Goal: Information Seeking & Learning: Learn about a topic

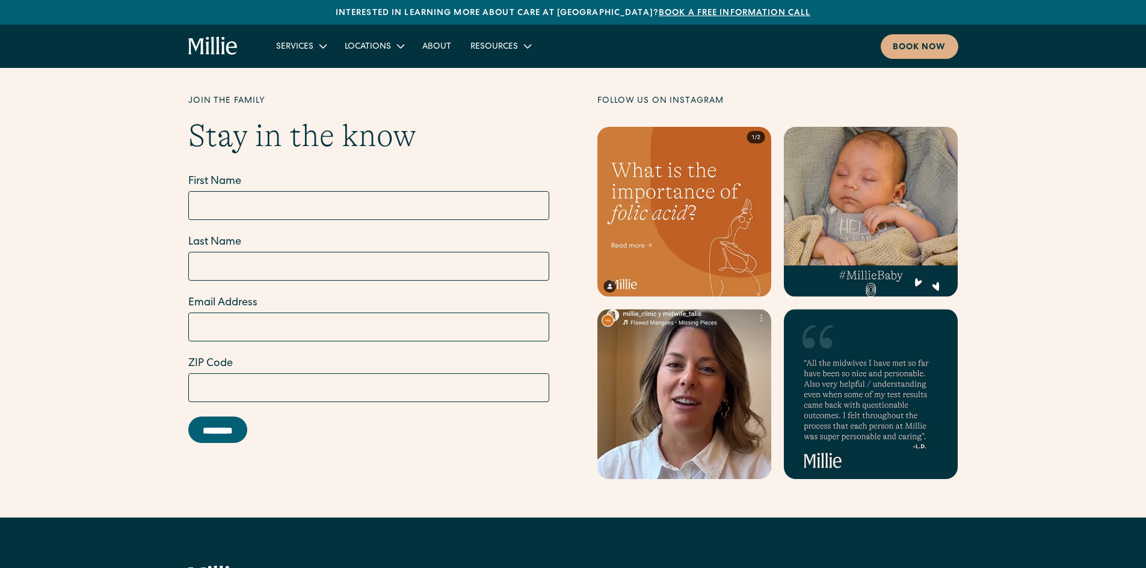
scroll to position [4622, 0]
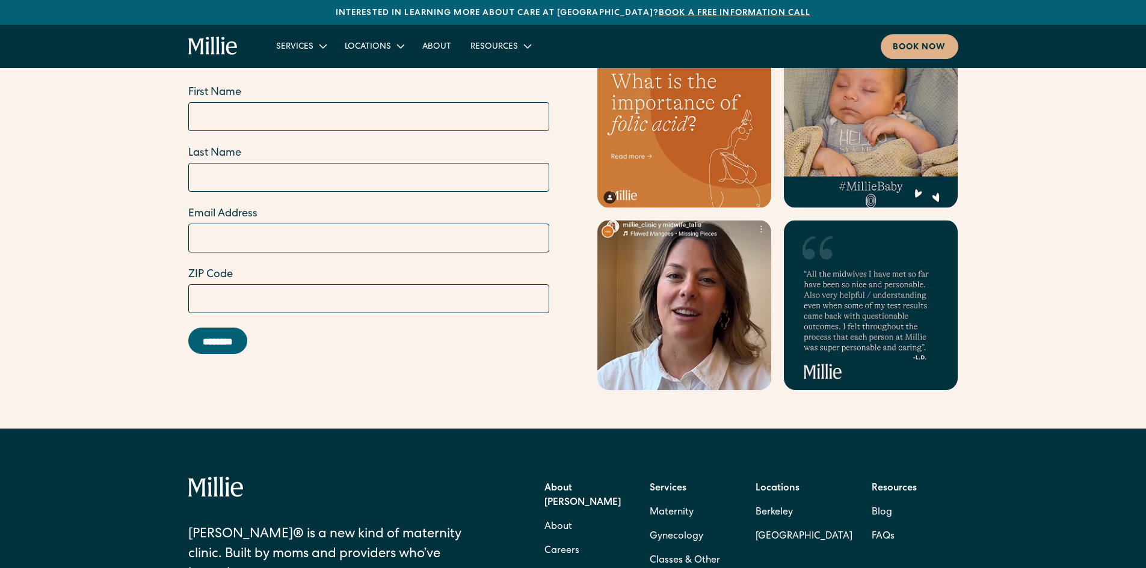
click at [568, 540] on link "Careers" at bounding box center [561, 552] width 35 height 24
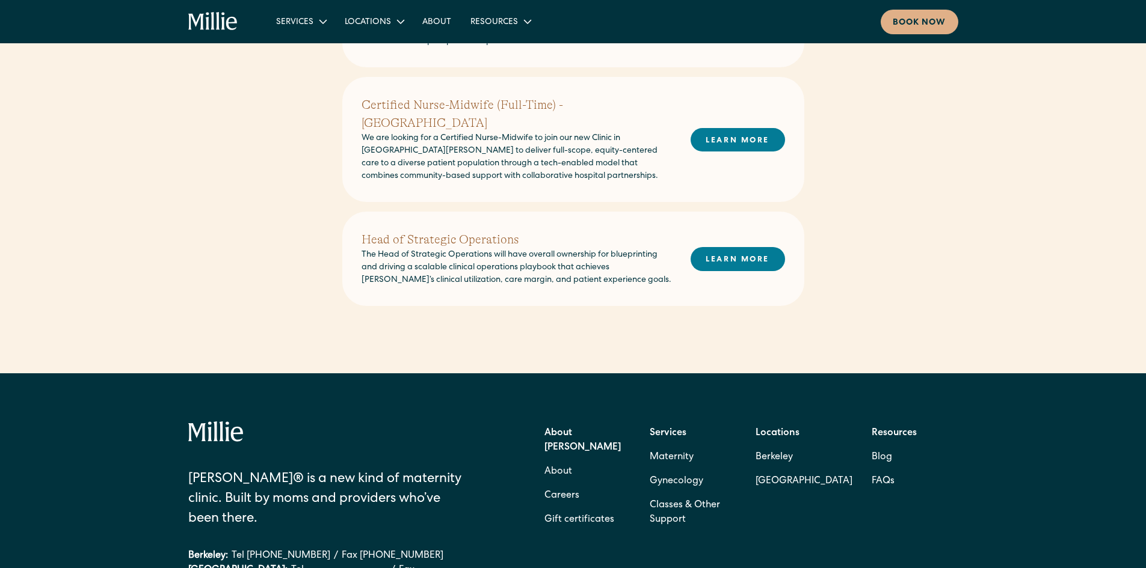
scroll to position [601, 0]
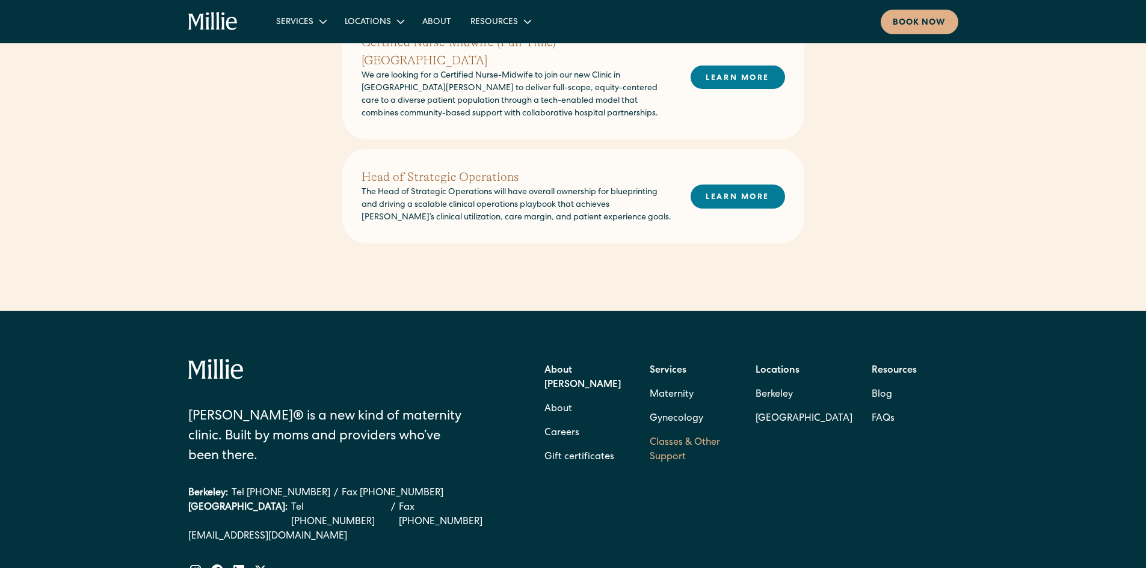
click at [664, 431] on link "Classes & Other Support" at bounding box center [693, 450] width 87 height 38
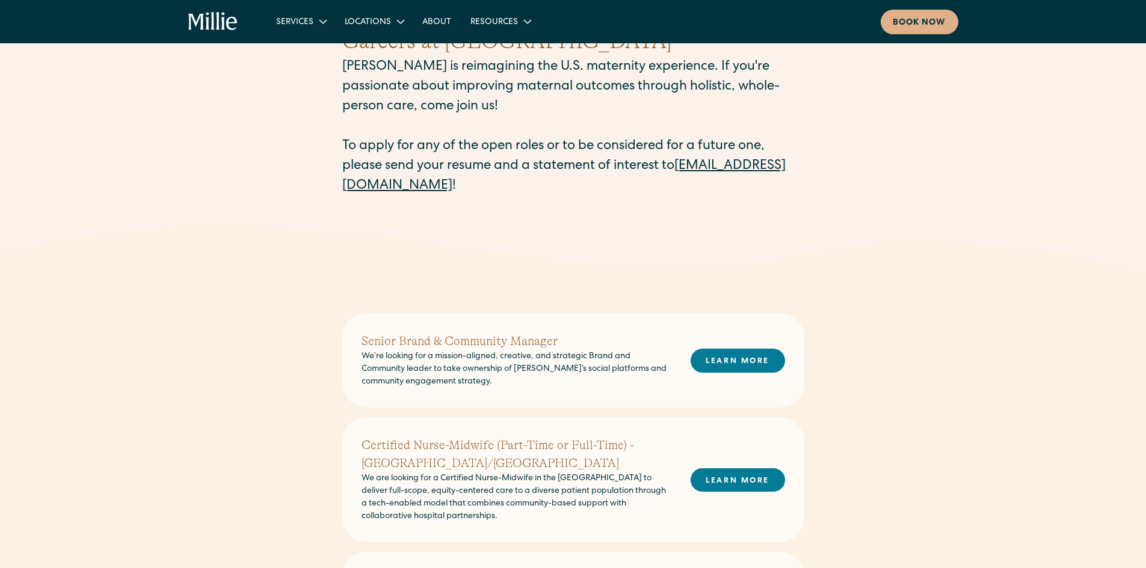
scroll to position [60, 0]
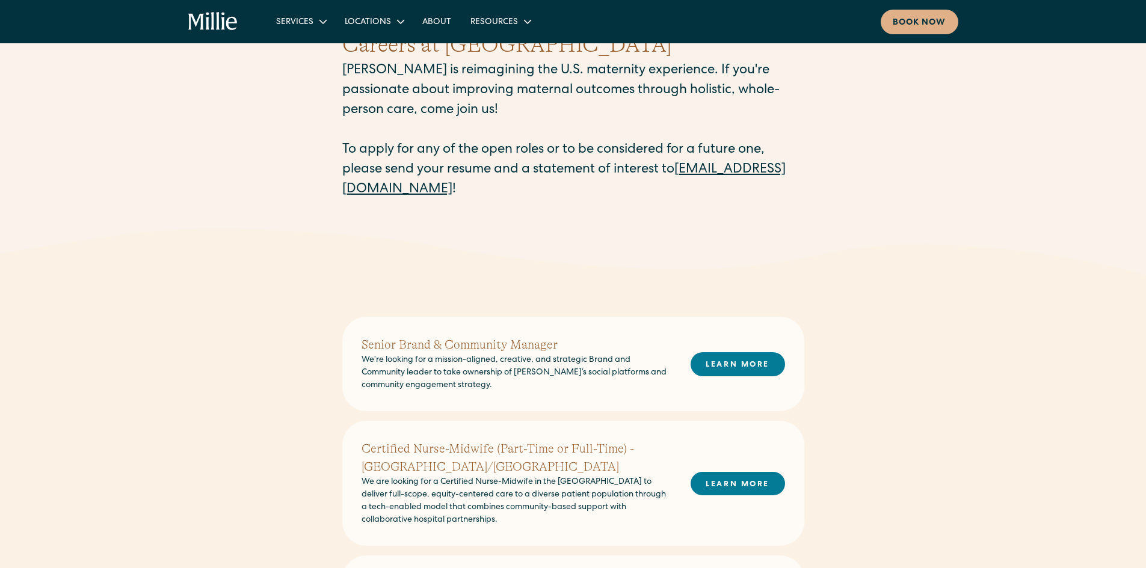
click at [460, 347] on h2 "Senior Brand & Community Manager" at bounding box center [516, 345] width 310 height 18
click at [742, 369] on link "LEARN MORE" at bounding box center [738, 363] width 94 height 23
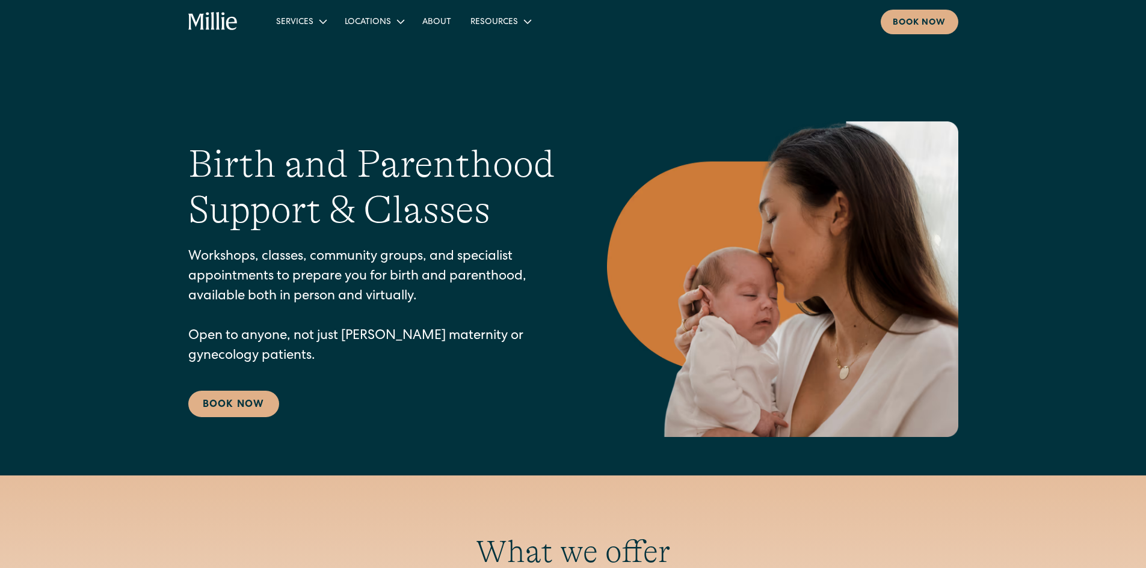
scroll to position [301, 0]
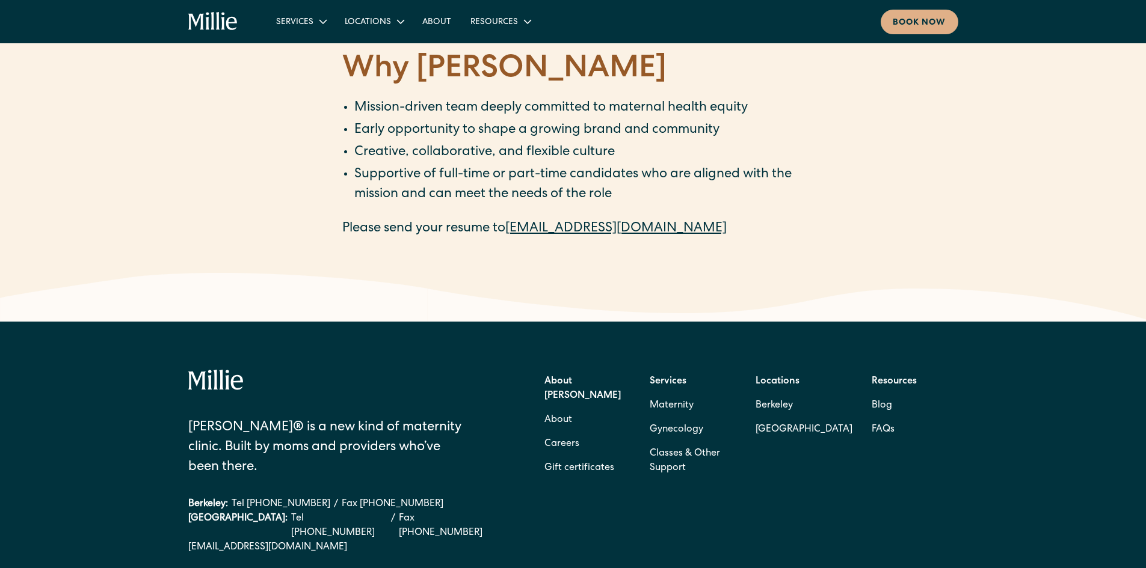
scroll to position [1865, 0]
